Goal: Task Accomplishment & Management: Manage account settings

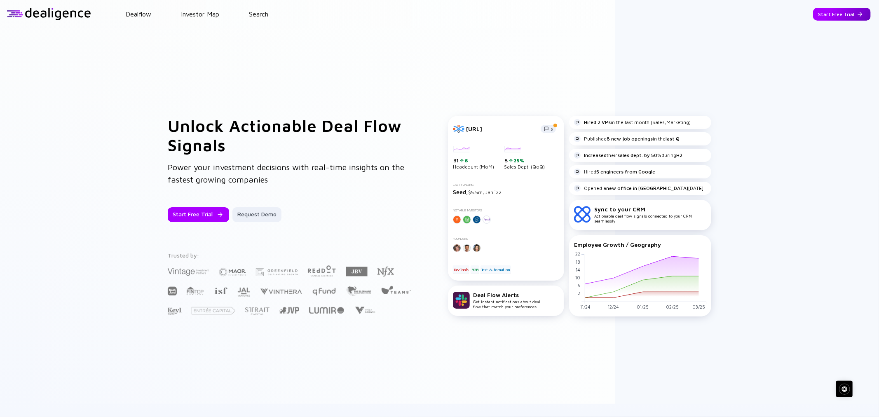
click at [819, 14] on div "Start Free Trial" at bounding box center [842, 14] width 58 height 13
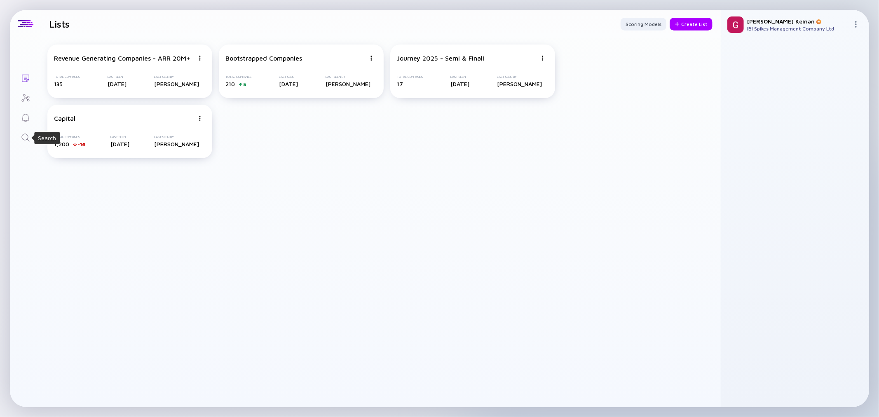
click at [23, 133] on icon "Search" at bounding box center [26, 138] width 10 height 10
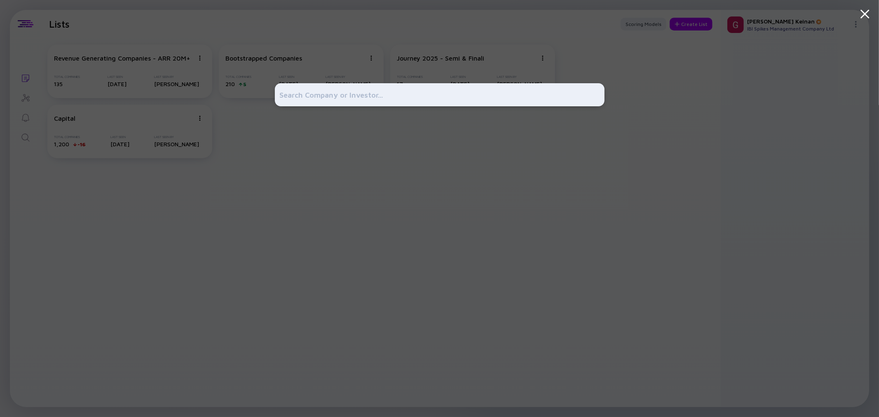
click at [564, 36] on div at bounding box center [440, 208] width 330 height 417
click at [665, 124] on div at bounding box center [439, 208] width 879 height 417
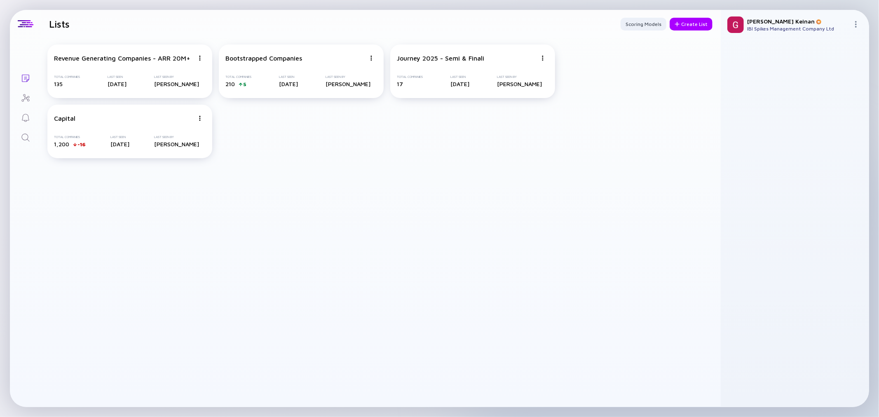
click at [25, 87] on nav "Lists" at bounding box center [25, 78] width 31 height 137
click at [26, 100] on icon "Investor Map" at bounding box center [26, 98] width 10 height 10
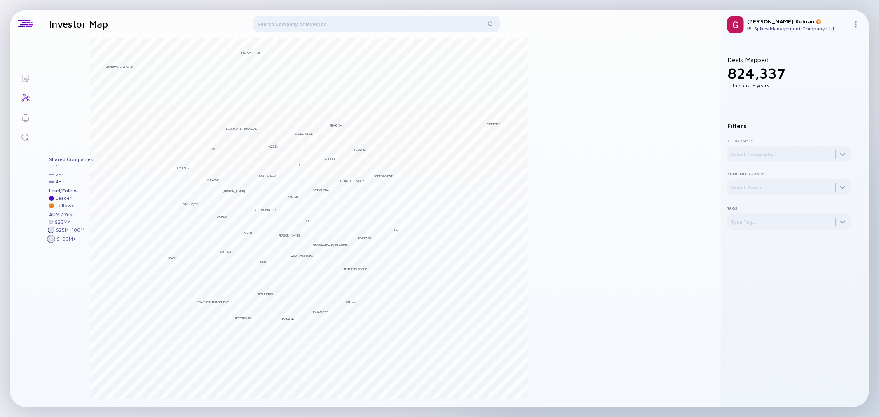
click at [32, 79] on link "Lists" at bounding box center [25, 78] width 31 height 20
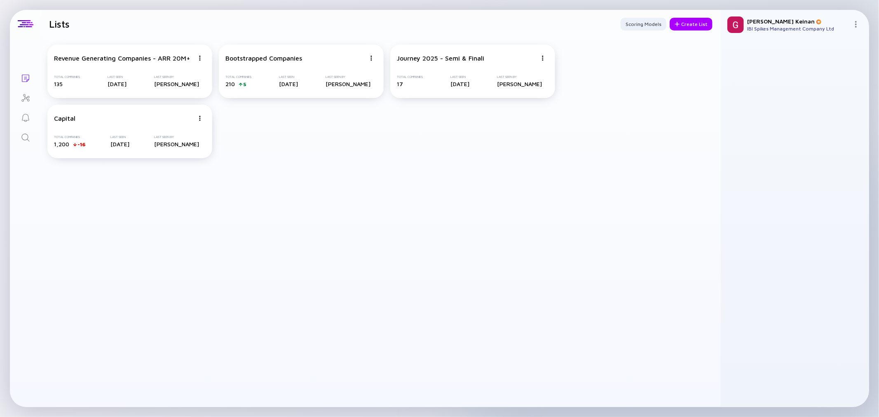
click at [856, 23] on img at bounding box center [855, 24] width 7 height 7
click at [686, 22] on div "Create List" at bounding box center [691, 24] width 43 height 13
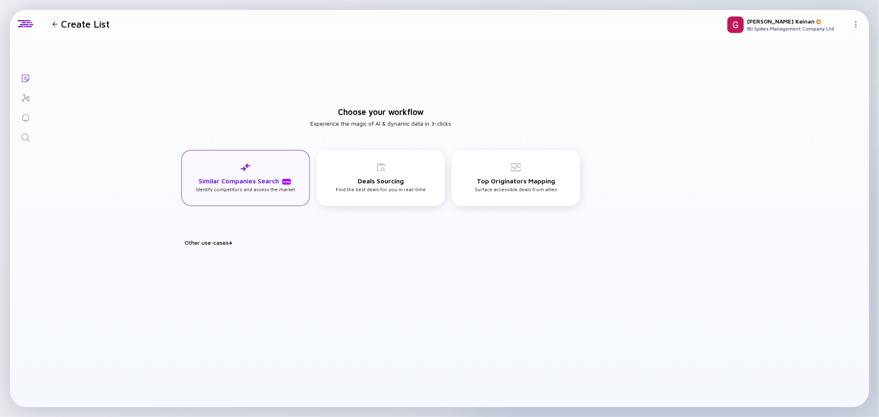
click at [249, 161] on div "Similar Companies Search beta Identify competitors and assess the market" at bounding box center [245, 178] width 129 height 56
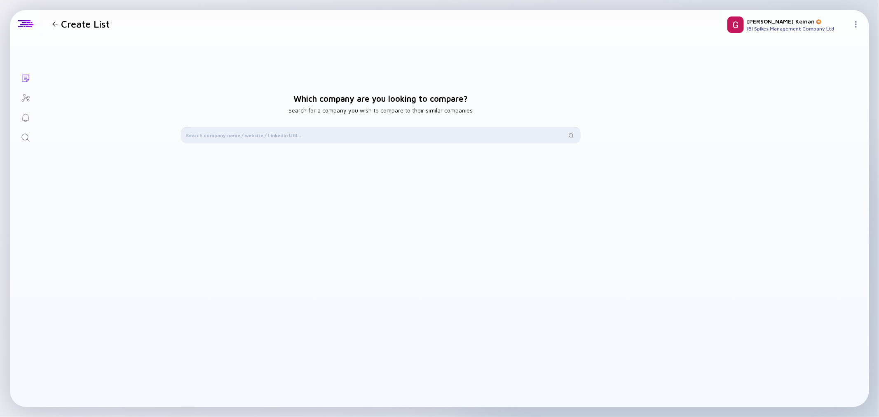
click at [302, 139] on input "text" at bounding box center [376, 135] width 381 height 8
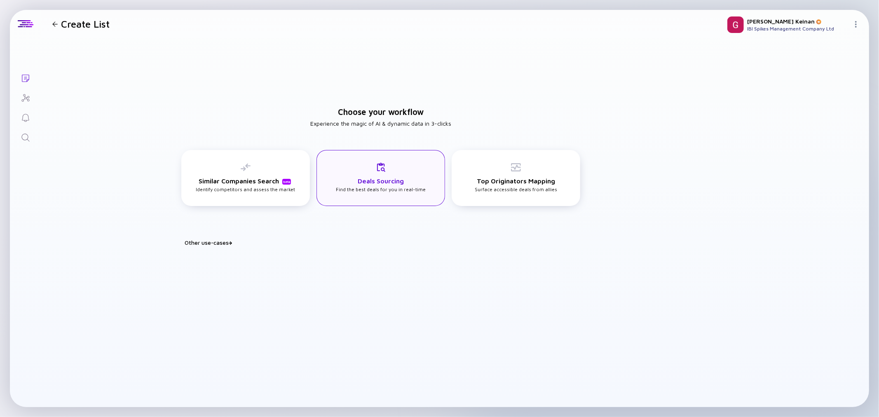
click at [393, 178] on h3 "Deals Sourcing" at bounding box center [381, 180] width 46 height 7
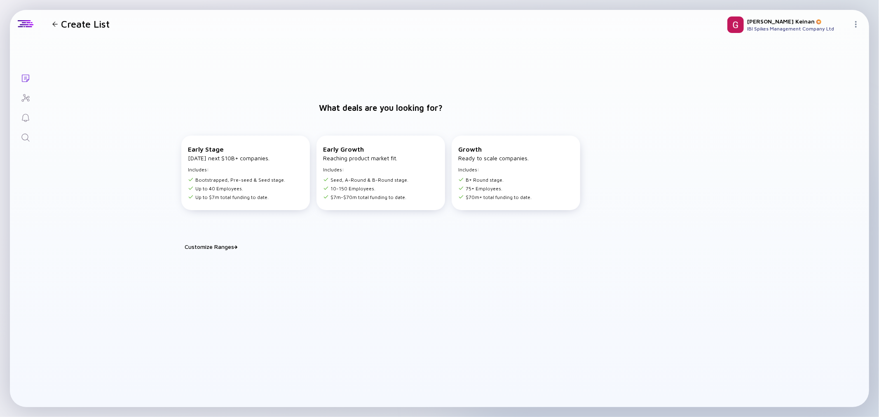
click at [229, 249] on div "Customize Ranges" at bounding box center [386, 246] width 402 height 7
click at [297, 268] on input "10" at bounding box center [300, 269] width 15 height 8
click at [336, 243] on div "Customize Ranges" at bounding box center [386, 246] width 402 height 7
click at [231, 246] on div "Customize Ranges" at bounding box center [386, 246] width 402 height 7
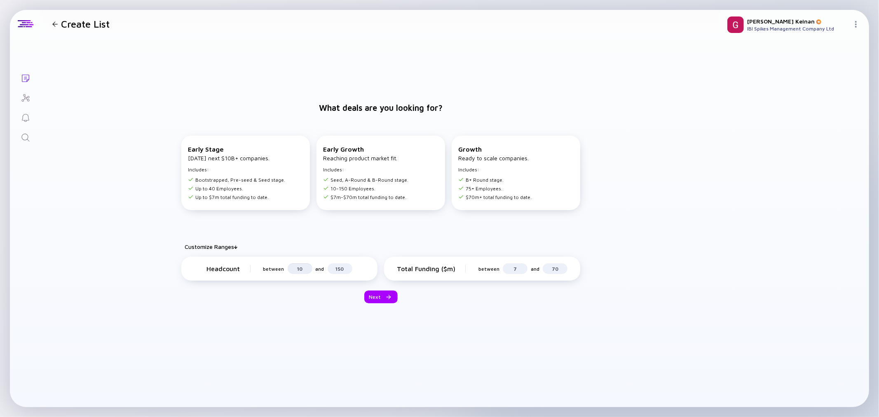
click at [302, 271] on input "10" at bounding box center [300, 269] width 15 height 8
type input "1"
click at [342, 270] on input "150" at bounding box center [339, 269] width 15 height 8
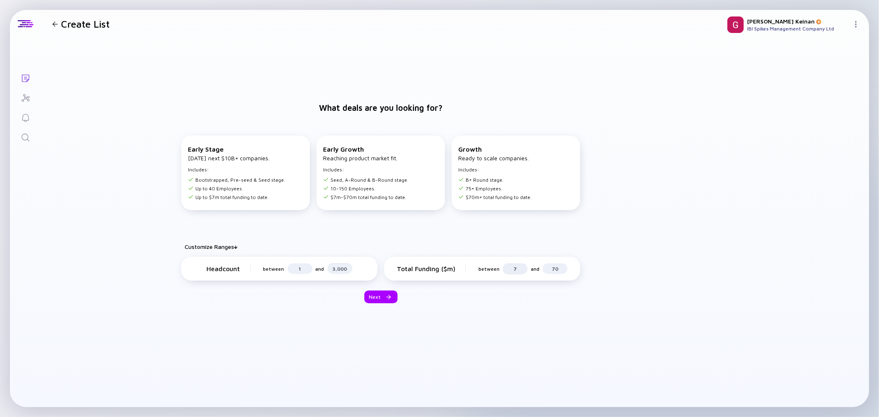
type input "3,000"
click at [513, 271] on input "7" at bounding box center [515, 269] width 15 height 8
type input "1"
click at [553, 271] on input "70" at bounding box center [555, 269] width 15 height 8
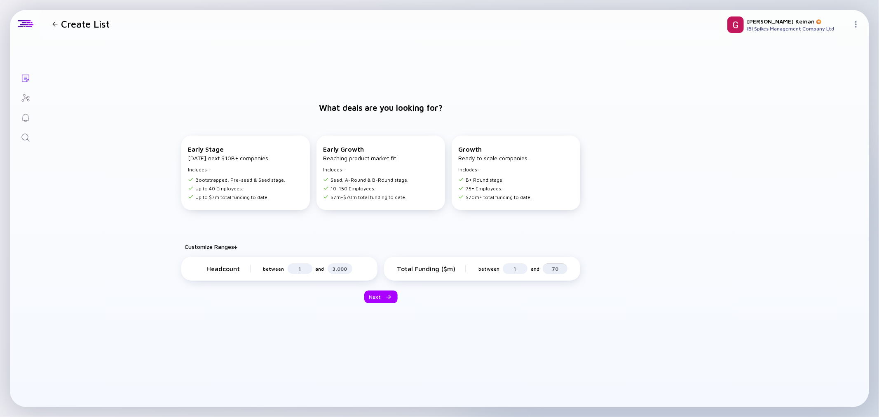
click at [553, 271] on input "70" at bounding box center [555, 269] width 15 height 8
type input "1,000"
click at [388, 295] on div at bounding box center [386, 297] width 5 height 5
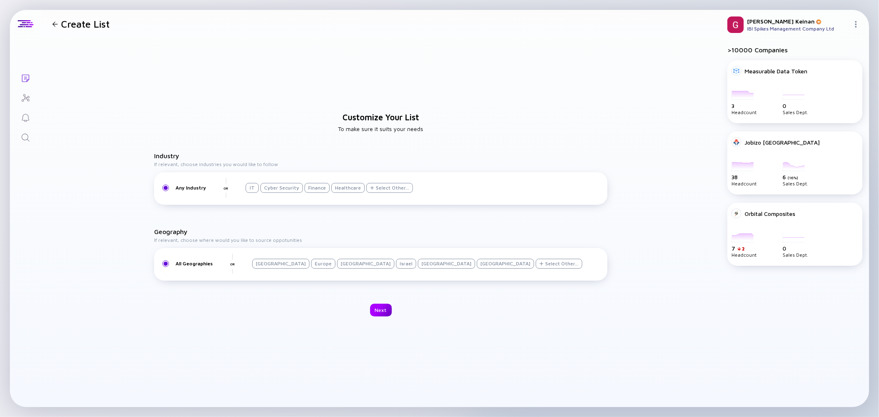
click at [382, 310] on div "Next" at bounding box center [381, 310] width 22 height 13
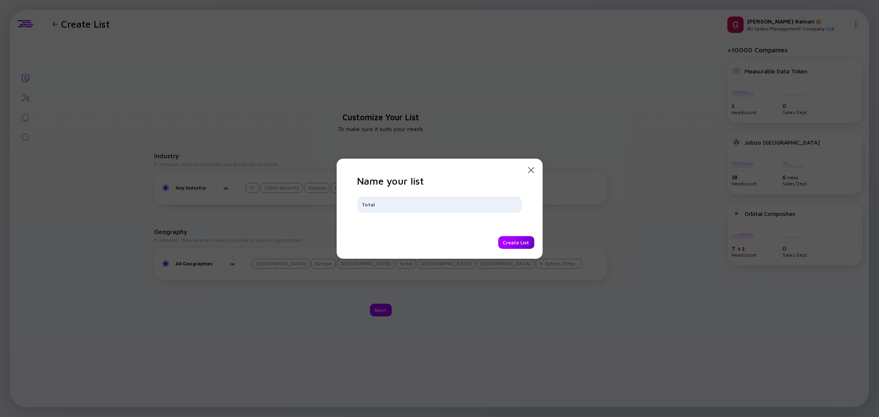
type input "Total"
click at [510, 241] on div "Create List" at bounding box center [516, 242] width 36 height 13
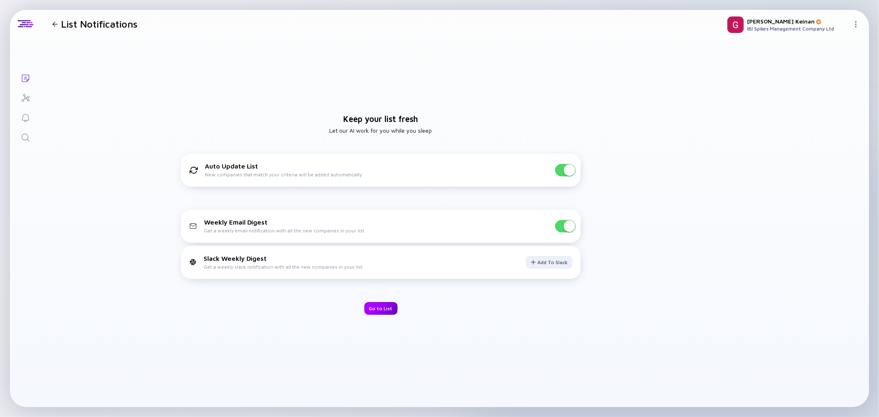
click at [379, 307] on div "Go to List" at bounding box center [380, 308] width 33 height 13
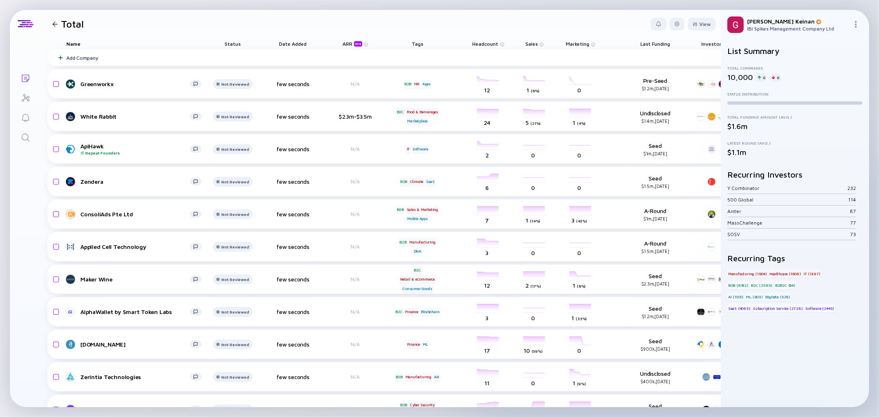
click at [774, 351] on div "List Summary Total Companies 10,000 0 0 Status Distribution Total Funding Amoun…" at bounding box center [794, 223] width 135 height 354
click at [693, 22] on div at bounding box center [695, 24] width 5 height 5
click at [608, 28] on header "Total View Name Status Score Tags ARR beta Founders Date Added Headcount Sales …" at bounding box center [381, 24] width 680 height 28
click at [55, 26] on div at bounding box center [54, 23] width 5 height 5
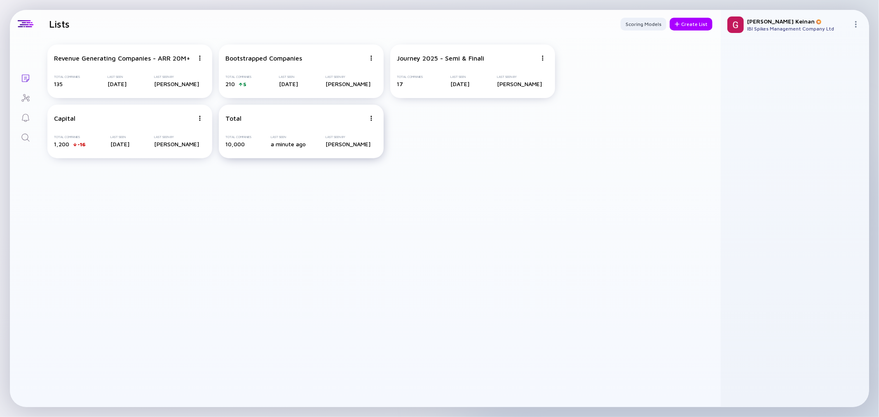
click at [330, 140] on div "Total Companies 10,000 Last Seen a minute ago Last Seen By [PERSON_NAME]" at bounding box center [301, 141] width 152 height 12
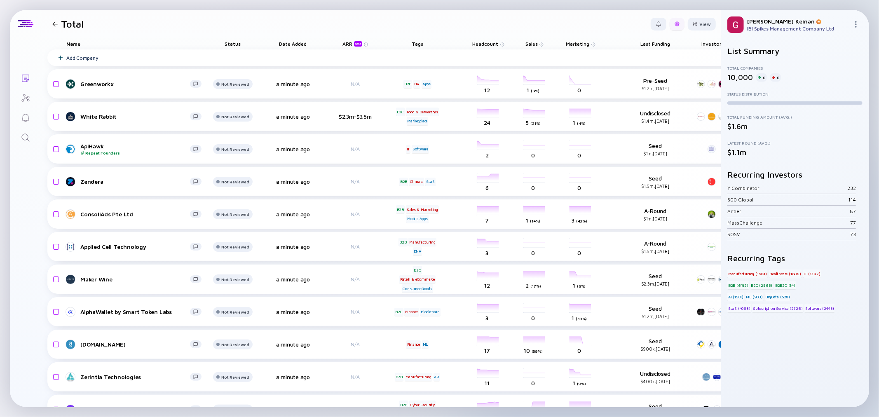
click at [674, 25] on div at bounding box center [677, 24] width 15 height 13
click at [656, 91] on div "Edit Filter" at bounding box center [652, 90] width 52 height 16
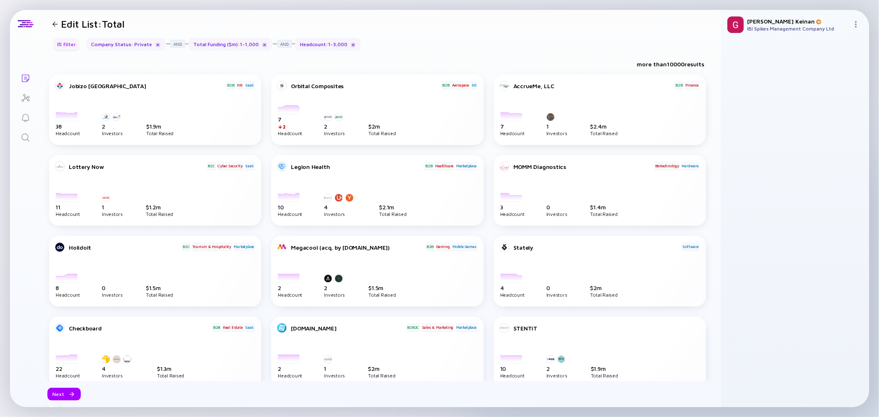
click at [70, 49] on div "Filter" at bounding box center [66, 44] width 29 height 13
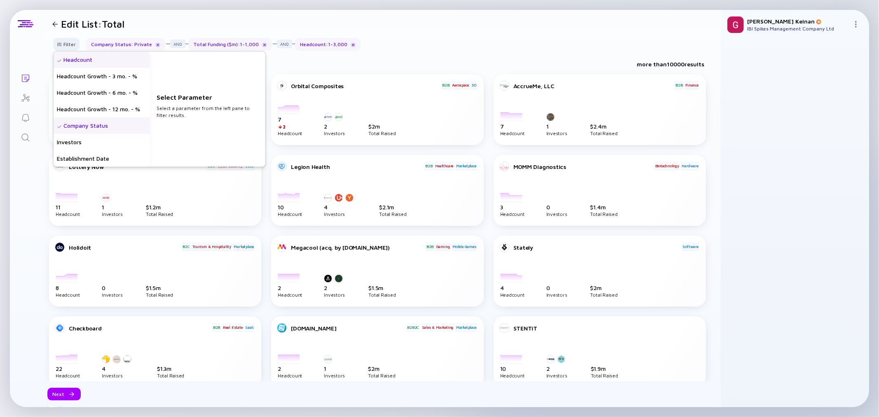
scroll to position [231, 0]
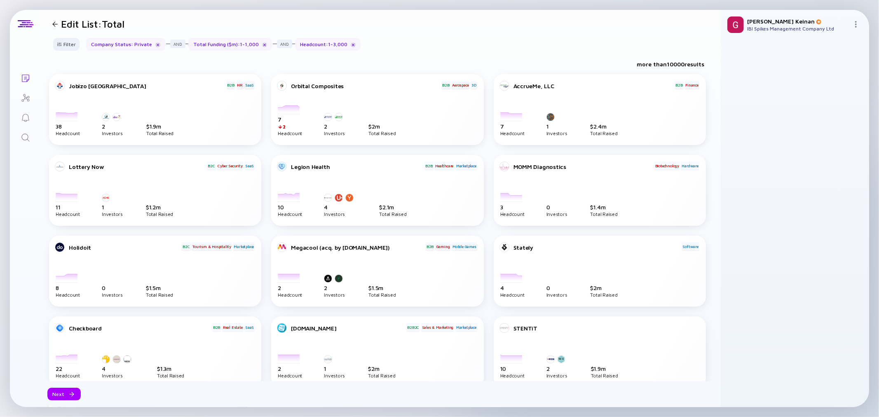
click at [415, 51] on div "Filter Headcount Headcount Growth - 3 mo. - % Headcount Growth - 6 mo. - % Head…" at bounding box center [381, 47] width 680 height 19
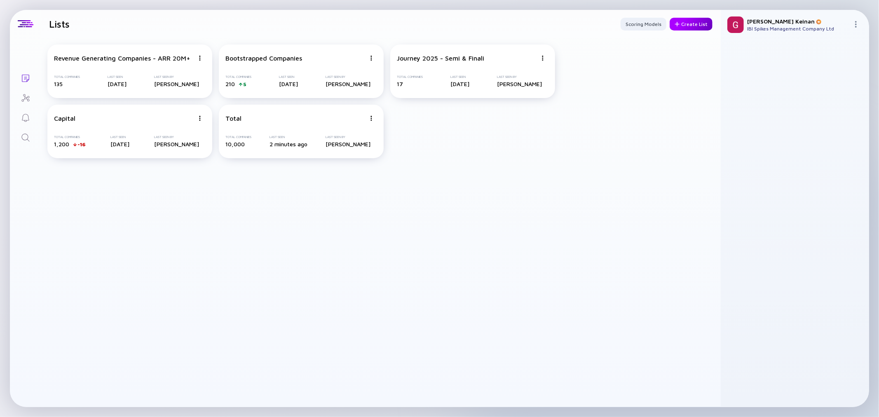
click at [696, 23] on div "Create List" at bounding box center [691, 24] width 43 height 13
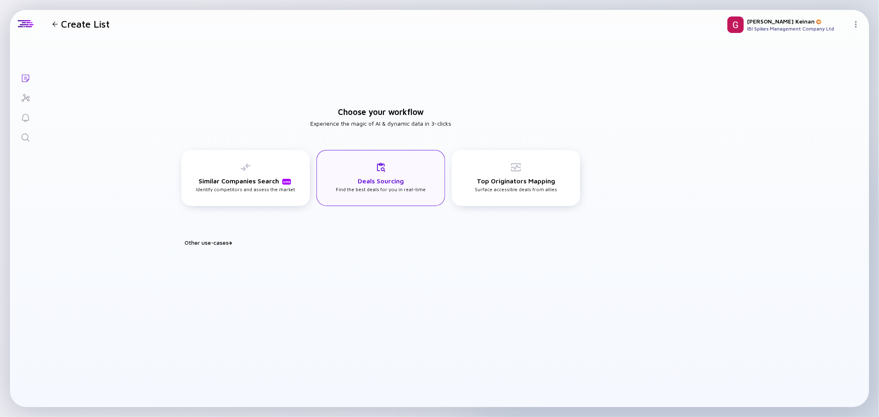
click at [413, 175] on div "Deals Sourcing Find the best deals for you in real-time" at bounding box center [381, 177] width 90 height 30
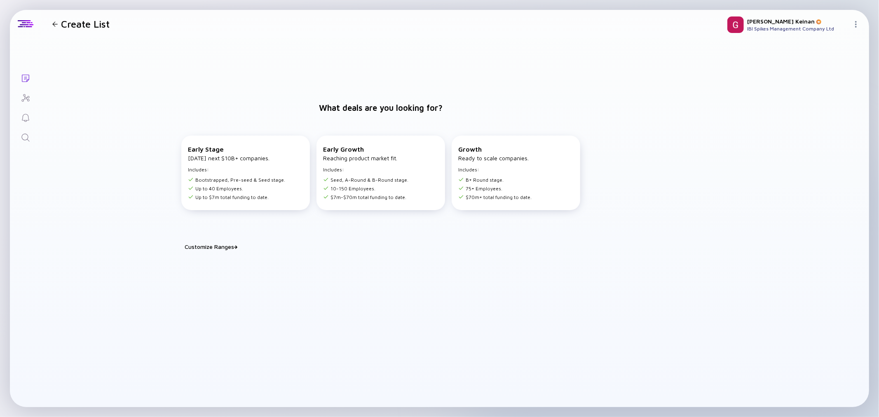
click at [221, 243] on div "Customize Ranges" at bounding box center [386, 246] width 402 height 7
click at [298, 270] on input "10" at bounding box center [300, 269] width 15 height 8
click at [298, 269] on input "10" at bounding box center [300, 269] width 15 height 8
type input "1"
type input "5,000"
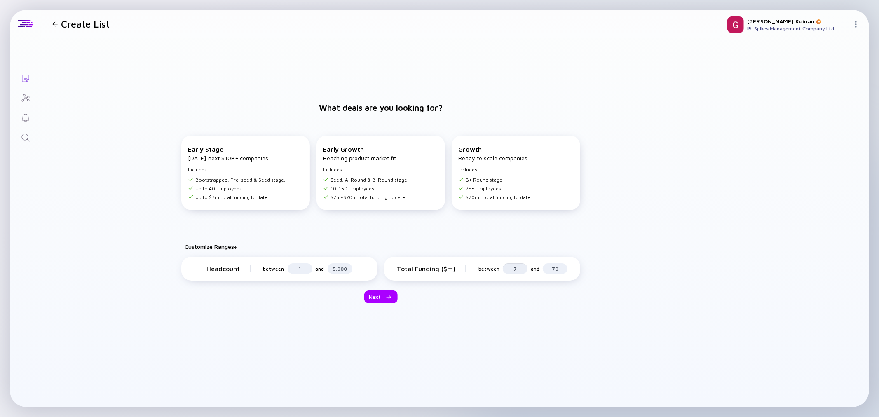
click at [517, 267] on input "7" at bounding box center [515, 269] width 15 height 8
type input "1"
type input "00"
click at [558, 267] on input "70" at bounding box center [555, 269] width 15 height 8
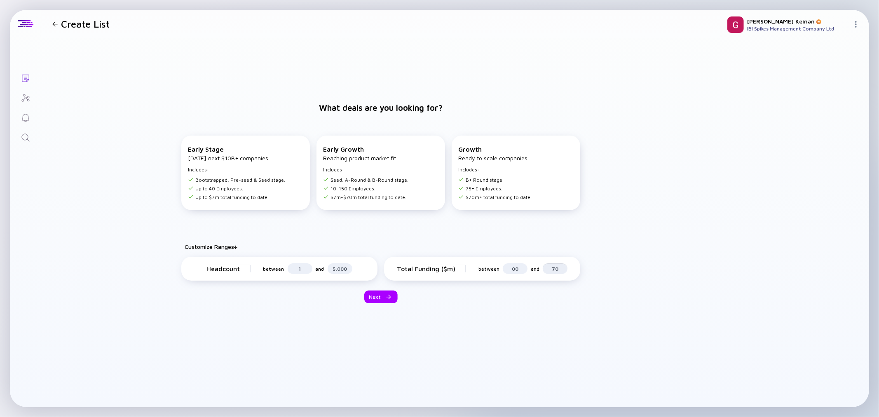
click at [558, 266] on input "70" at bounding box center [555, 269] width 15 height 8
type input "1,000"
click at [363, 296] on div "Headcount between 1 and 5,000 Total Funding ($m) between 00 and 1,000 Next" at bounding box center [381, 280] width 412 height 47
click at [370, 294] on div "Next" at bounding box center [380, 296] width 33 height 13
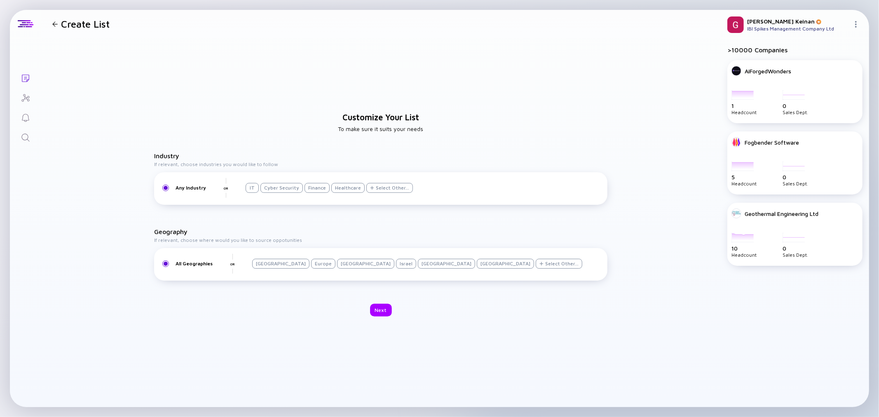
click at [396, 262] on div "Israel" at bounding box center [406, 264] width 20 height 10
click at [377, 312] on div "Next" at bounding box center [381, 310] width 22 height 13
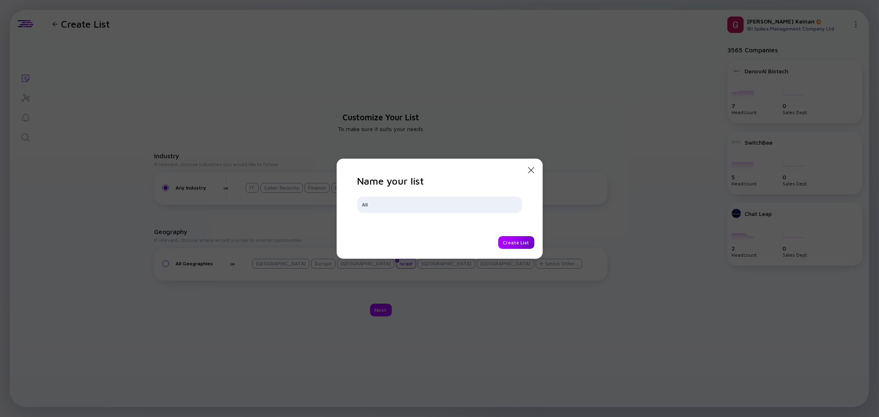
type input "All"
click at [516, 244] on div "Create List" at bounding box center [516, 242] width 36 height 13
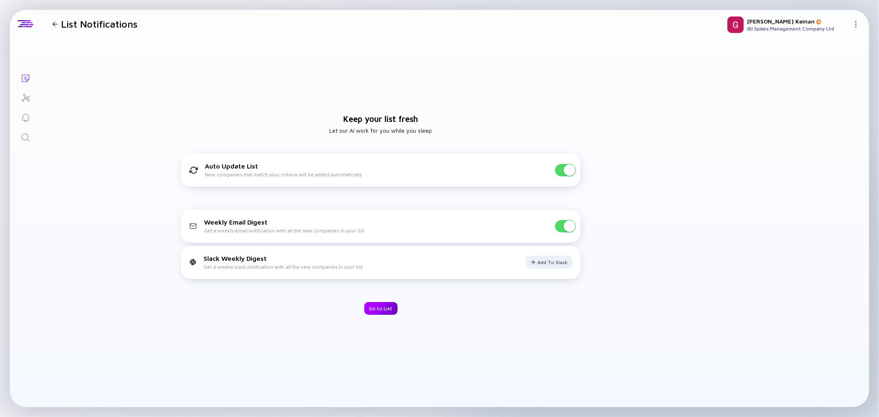
click at [372, 310] on div "Go to List" at bounding box center [380, 308] width 33 height 13
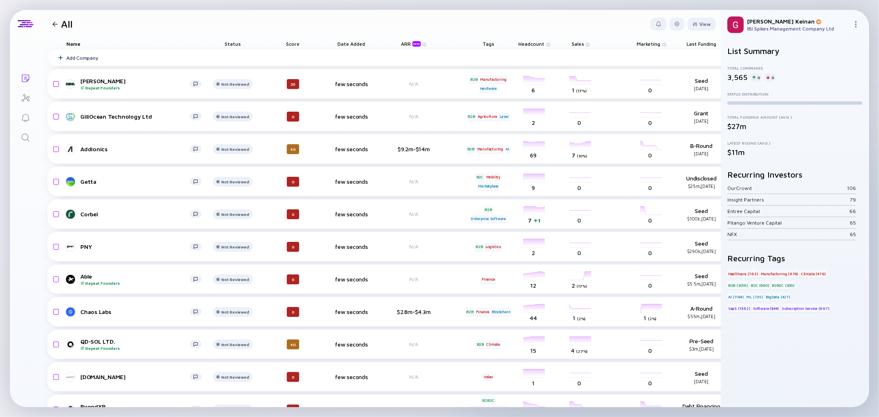
click at [670, 411] on div "We are currently having troubles connecting... Try again later. Lists All View …" at bounding box center [439, 208] width 879 height 417
click at [670, 409] on div "We are currently having troubles connecting... Try again later. Lists All View …" at bounding box center [439, 208] width 879 height 417
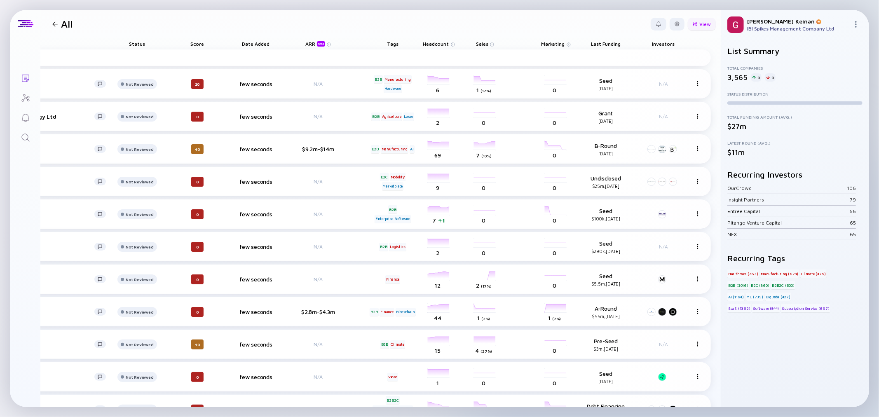
click at [695, 19] on div "View" at bounding box center [702, 24] width 28 height 13
click at [668, 79] on div "Total Funding" at bounding box center [680, 82] width 55 height 16
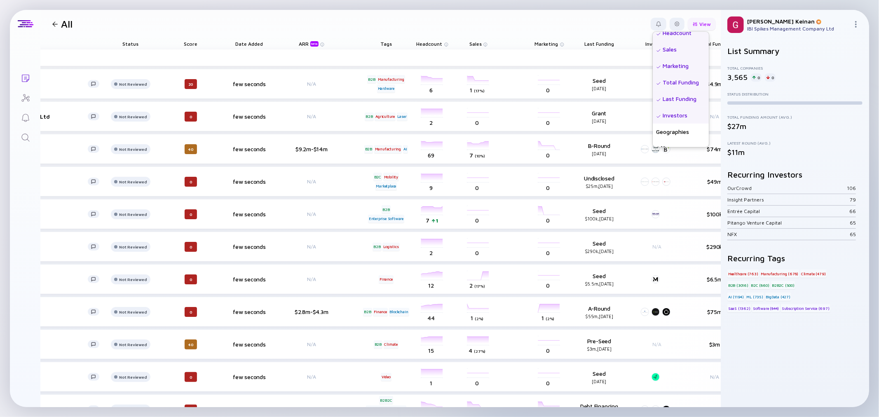
click at [698, 23] on div "View" at bounding box center [702, 24] width 28 height 13
click at [668, 70] on div "Geographies" at bounding box center [681, 71] width 56 height 16
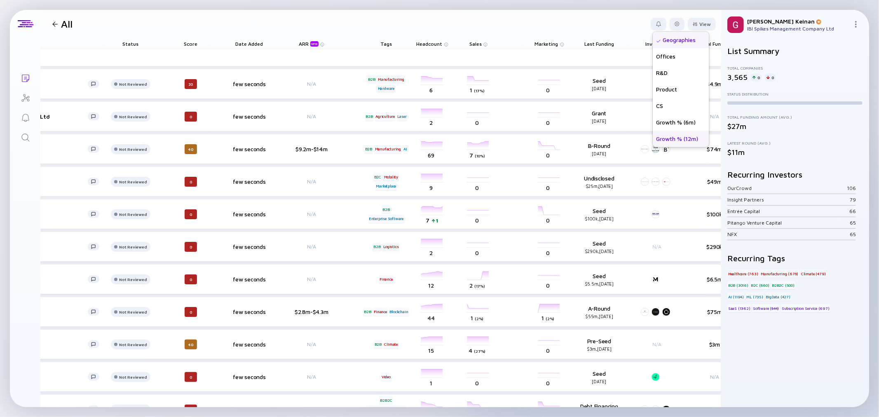
click at [664, 144] on div "Growth % (12m)" at bounding box center [681, 138] width 56 height 16
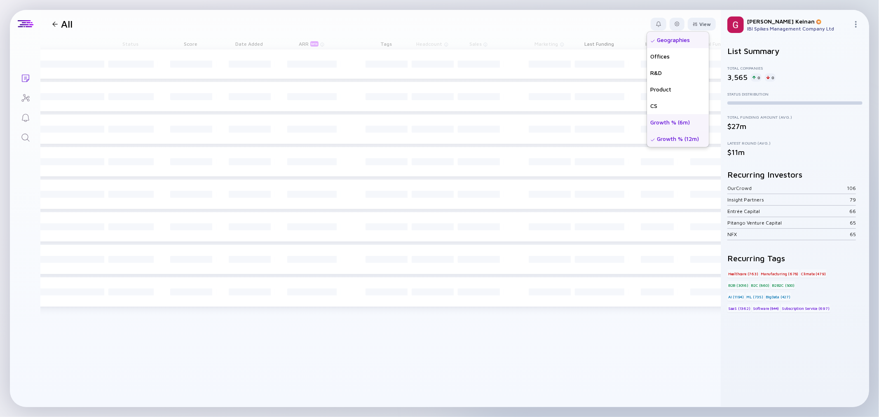
click at [661, 121] on div "Growth % (6m)" at bounding box center [678, 122] width 62 height 16
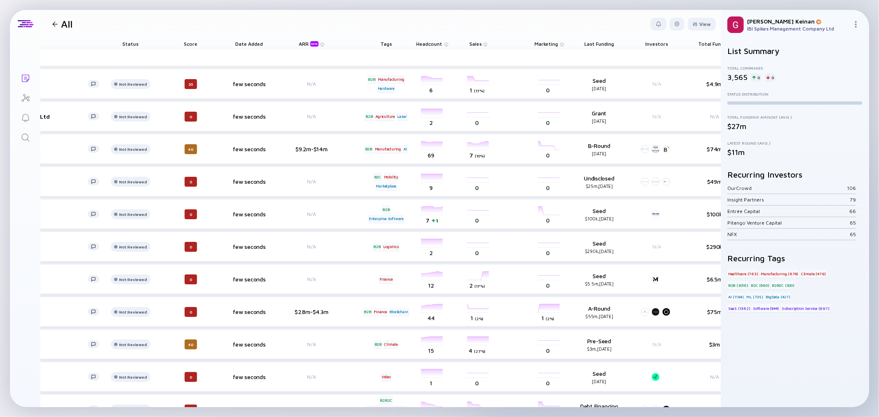
click at [565, 22] on header "All View Name Status Score Tags ARR beta Founders Date Added Headcount Sales Ma…" at bounding box center [381, 24] width 680 height 28
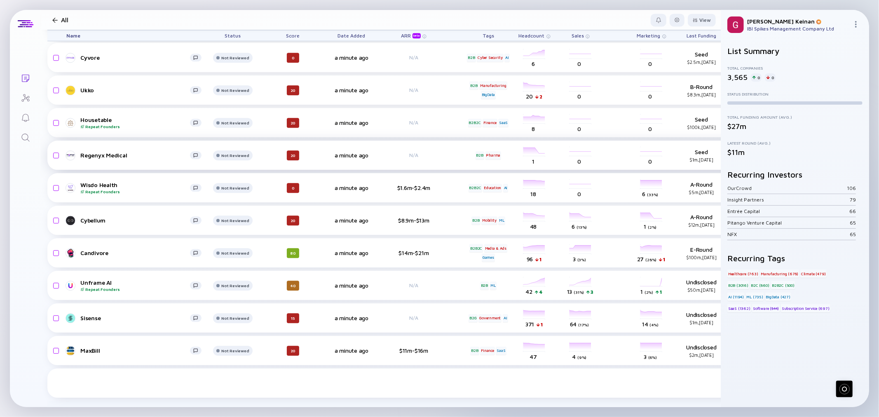
scroll to position [0, 0]
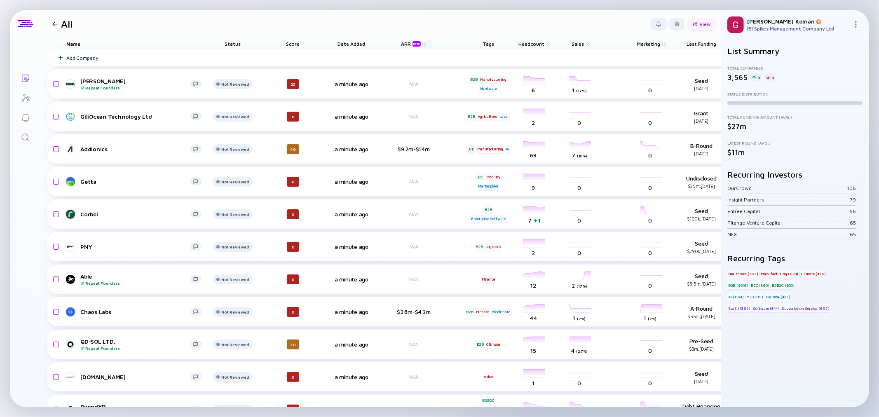
click at [695, 23] on div "View" at bounding box center [702, 24] width 28 height 13
click at [595, 19] on header "All View Name Status Score Tags ARR beta Founders Date Added Headcount Sales Ma…" at bounding box center [381, 24] width 680 height 28
click at [674, 23] on div at bounding box center [676, 23] width 5 height 5
click at [635, 44] on div "Export" at bounding box center [652, 41] width 52 height 16
click at [688, 28] on div "View" at bounding box center [702, 24] width 28 height 13
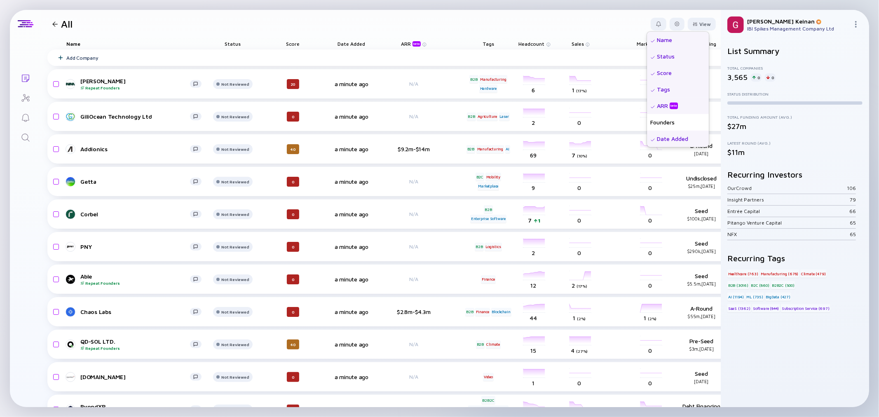
click at [557, 28] on header "All View Name Status Score Tags ARR beta Founders Date Added Headcount Sales Ma…" at bounding box center [381, 24] width 680 height 28
click at [419, 44] on div "beta" at bounding box center [416, 43] width 8 height 5
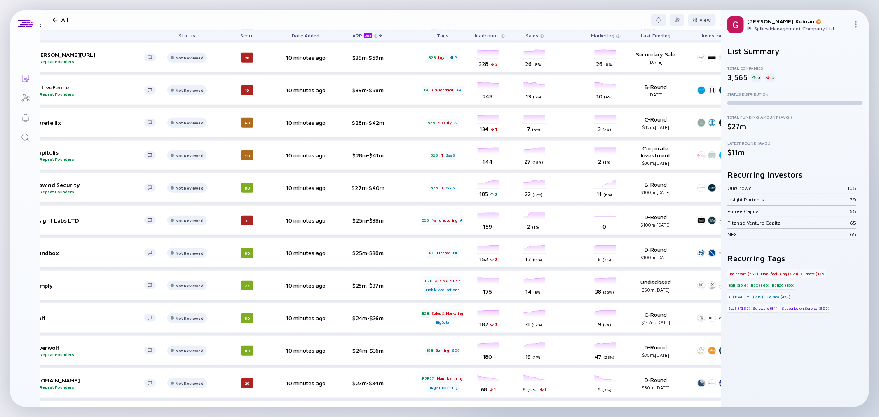
scroll to position [319, 0]
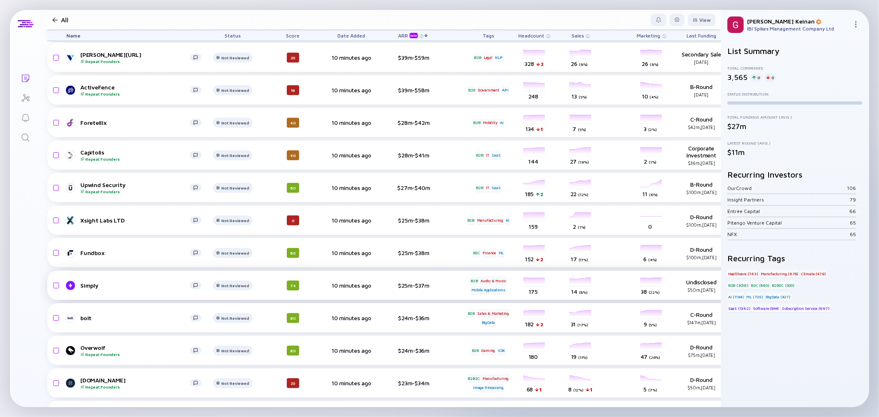
click at [315, 283] on div "74" at bounding box center [293, 286] width 46 height 10
click at [297, 286] on div "74" at bounding box center [293, 286] width 12 height 10
click at [269, 289] on div "Simply Not Reviewed 74 10 minutes ago $25m-$37m B2B Audio & Music Mobile Applic…" at bounding box center [537, 285] width 981 height 29
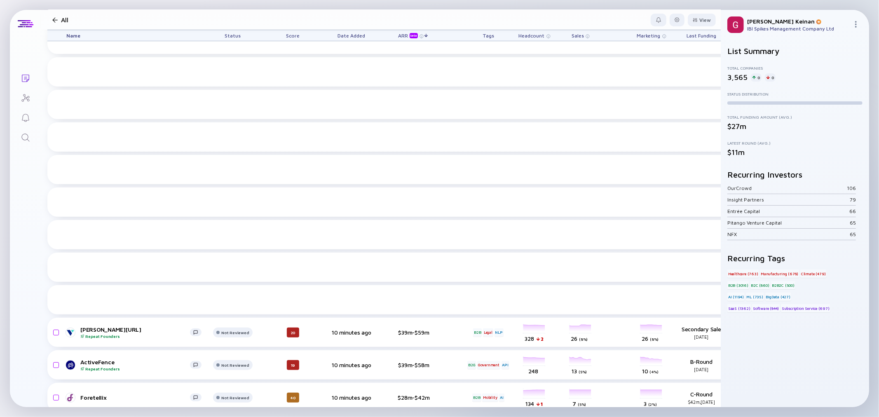
scroll to position [365, 0]
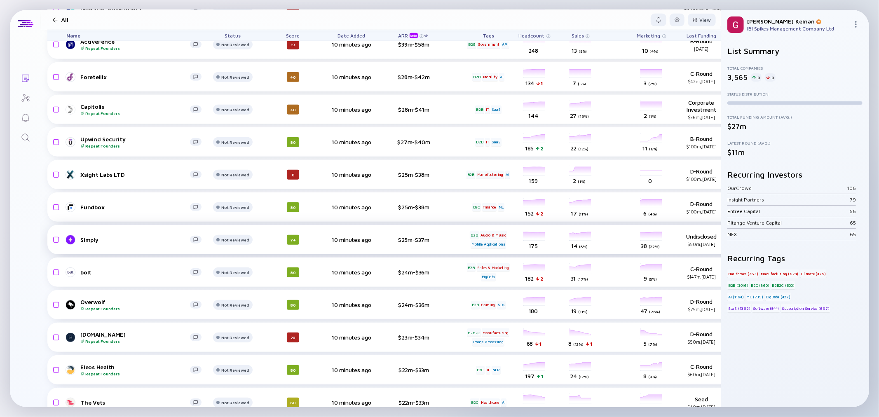
click at [294, 235] on div "74" at bounding box center [293, 240] width 12 height 10
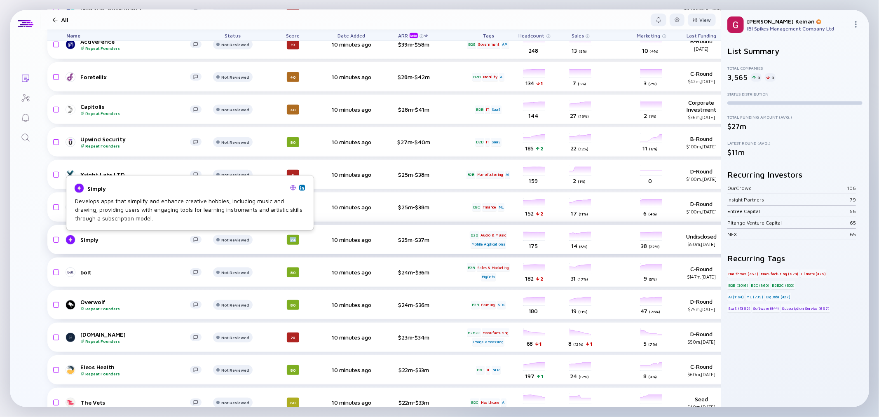
click at [92, 241] on div "Simply" at bounding box center [135, 239] width 110 height 7
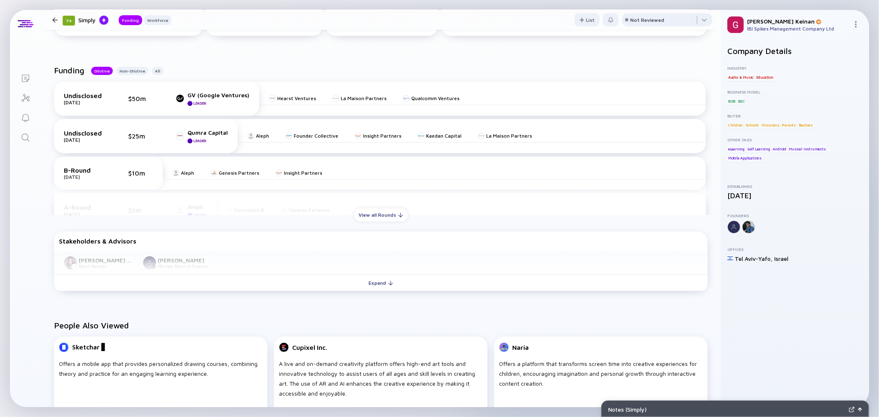
scroll to position [320, 0]
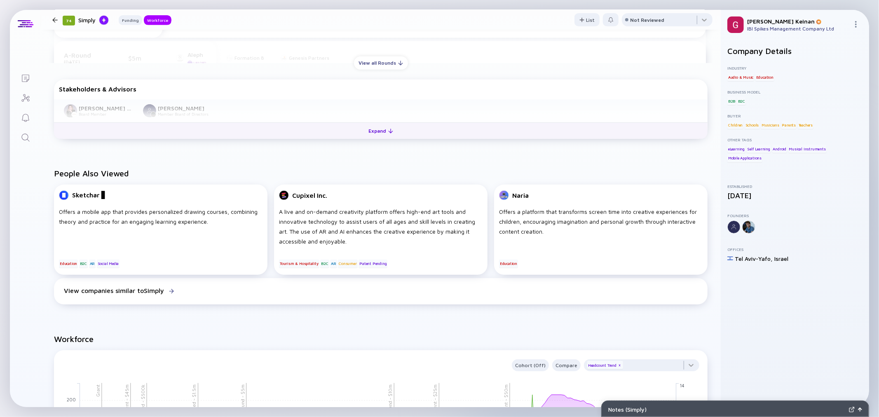
click at [368, 133] on div "Expand" at bounding box center [381, 130] width 34 height 13
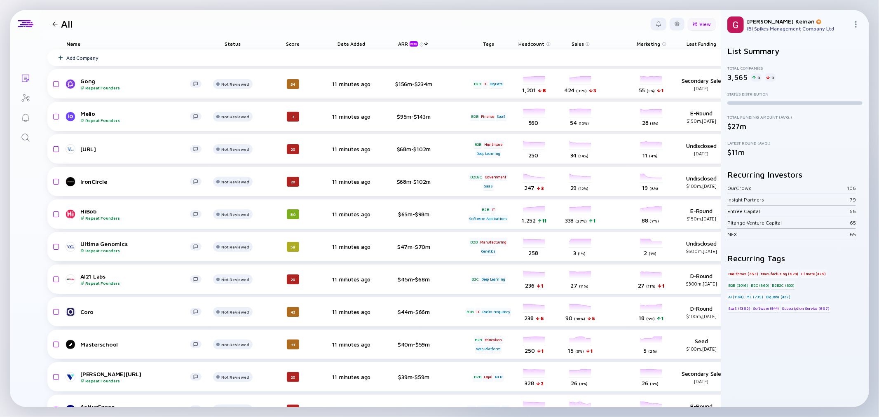
click at [693, 27] on div "View" at bounding box center [702, 24] width 28 height 13
click at [670, 24] on div at bounding box center [677, 24] width 15 height 13
click at [526, 23] on header "All Export Share Duplicate List Edit Filter Edit List Name View" at bounding box center [381, 24] width 680 height 28
